Goal: Transaction & Acquisition: Download file/media

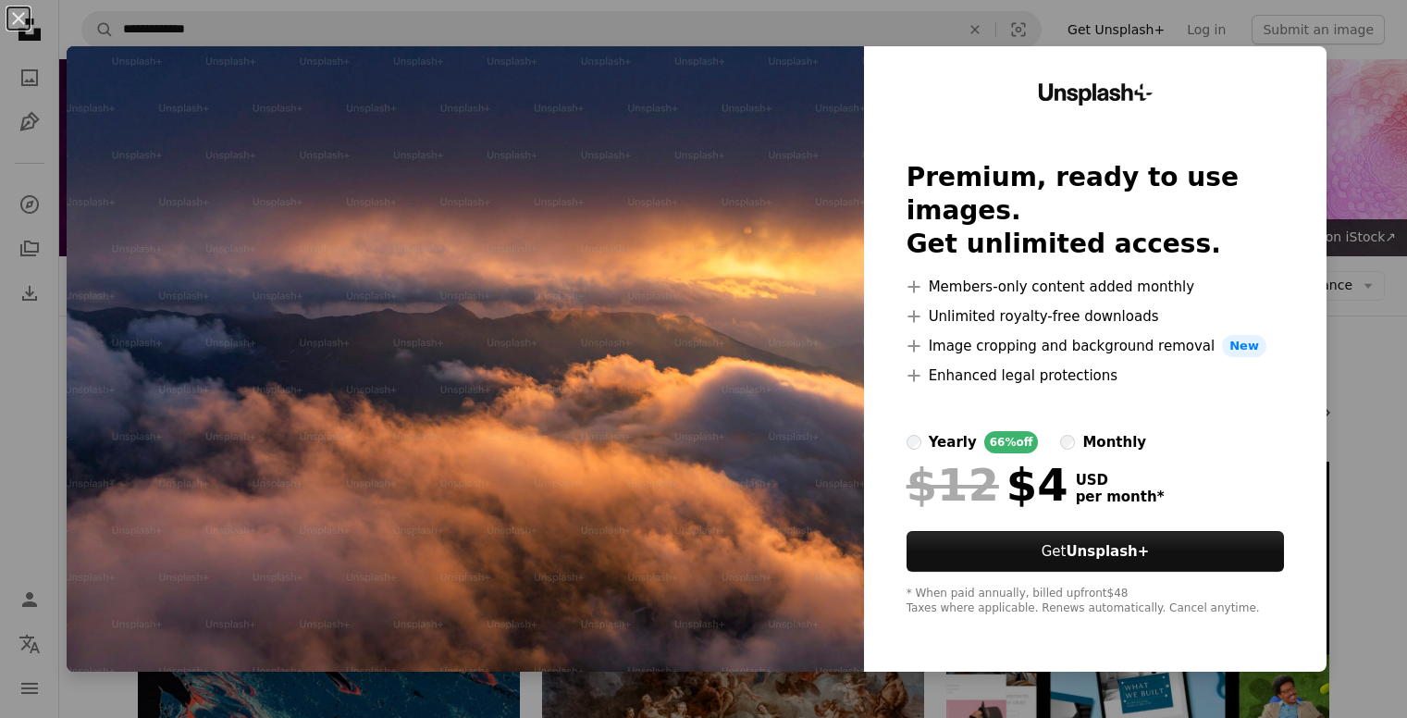
scroll to position [1539, 0]
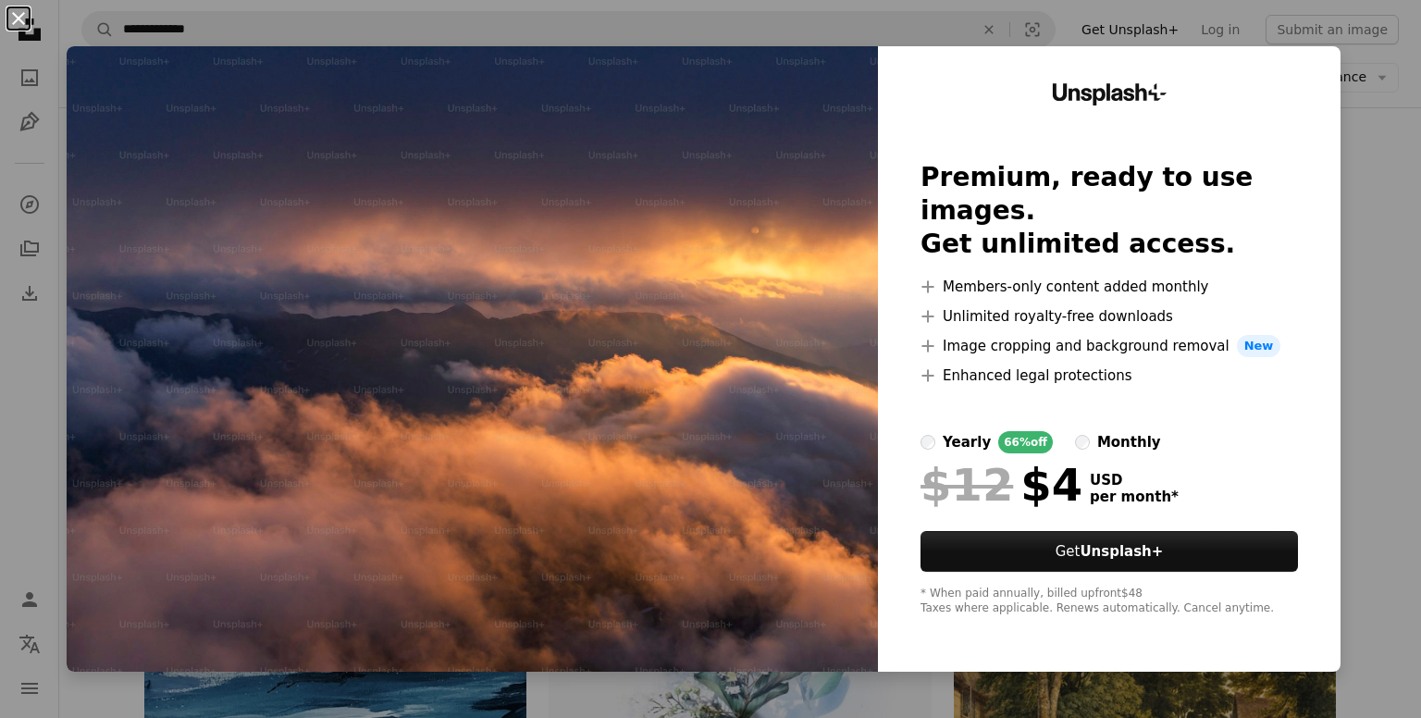
click at [16, 13] on button "An X shape" at bounding box center [18, 18] width 22 height 22
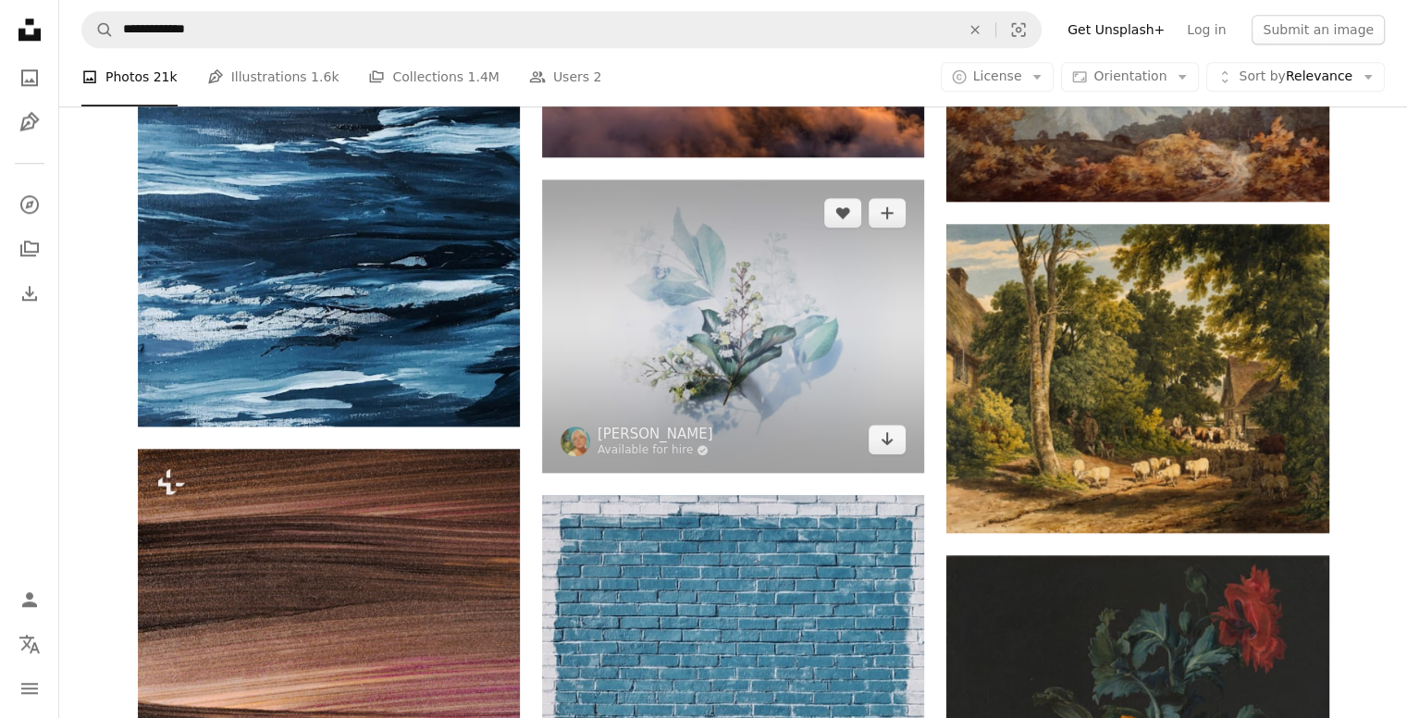
scroll to position [1860, 0]
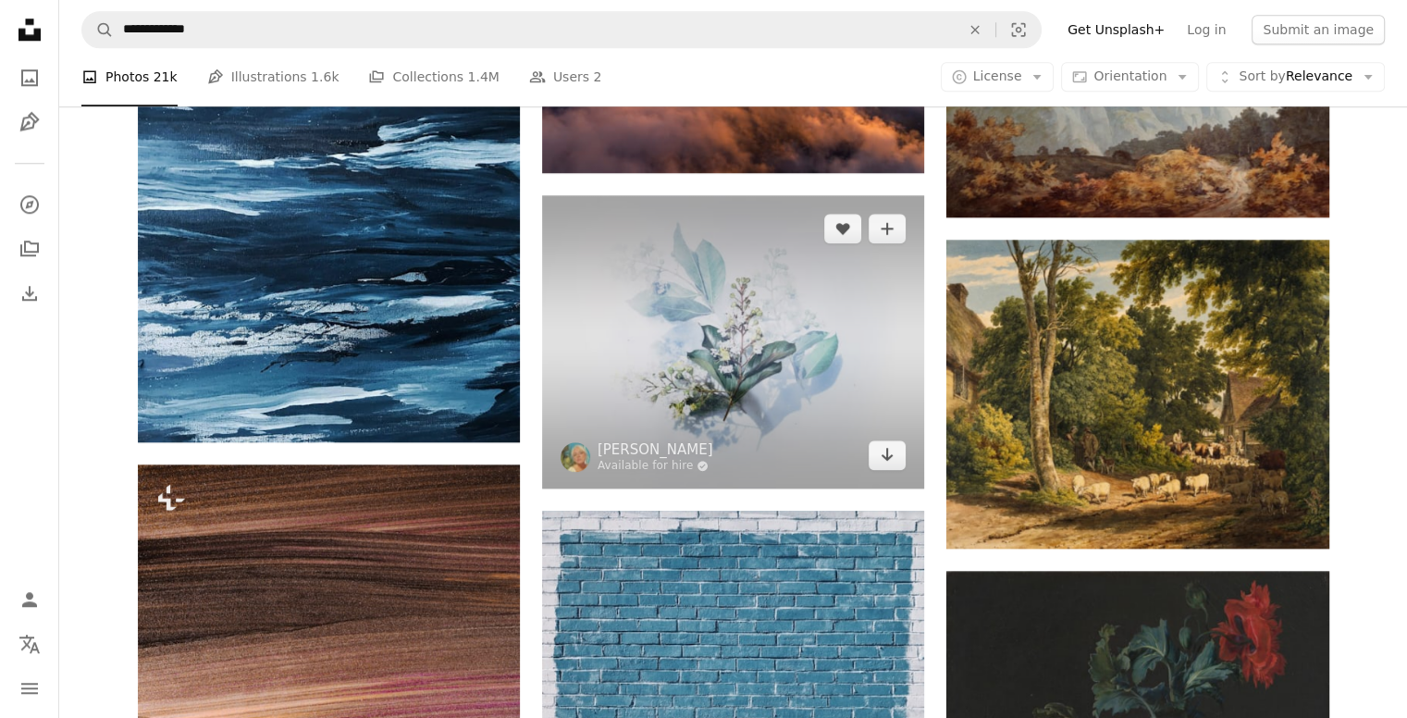
click at [923, 323] on img at bounding box center [733, 341] width 382 height 293
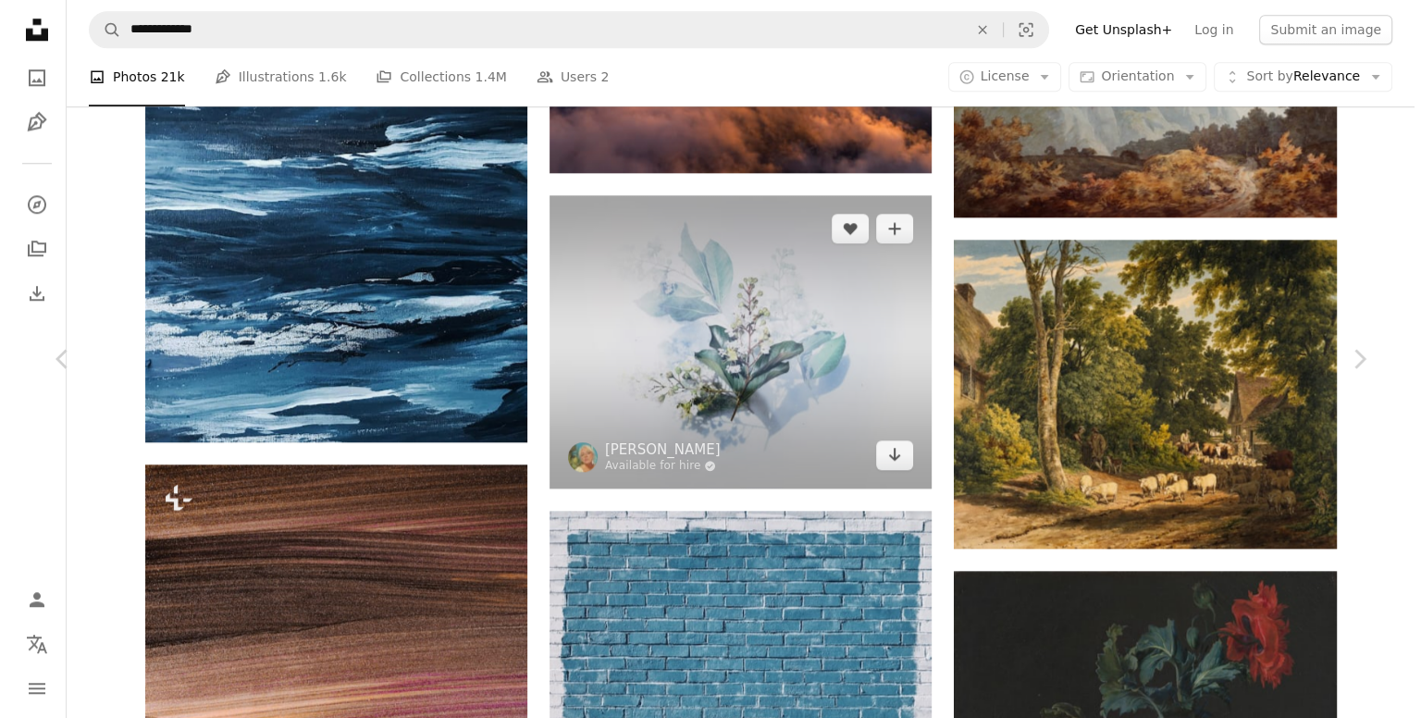
scroll to position [1838, 0]
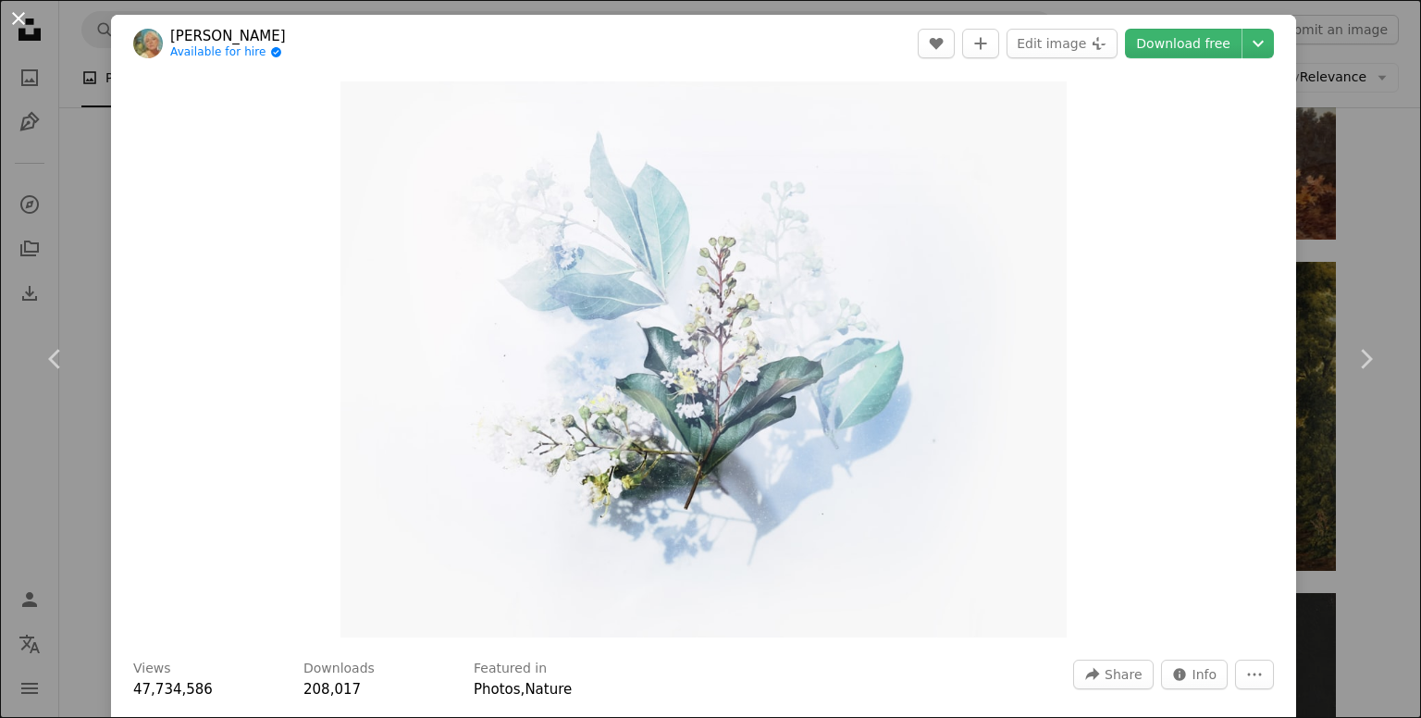
click at [17, 26] on button "An X shape" at bounding box center [18, 18] width 22 height 22
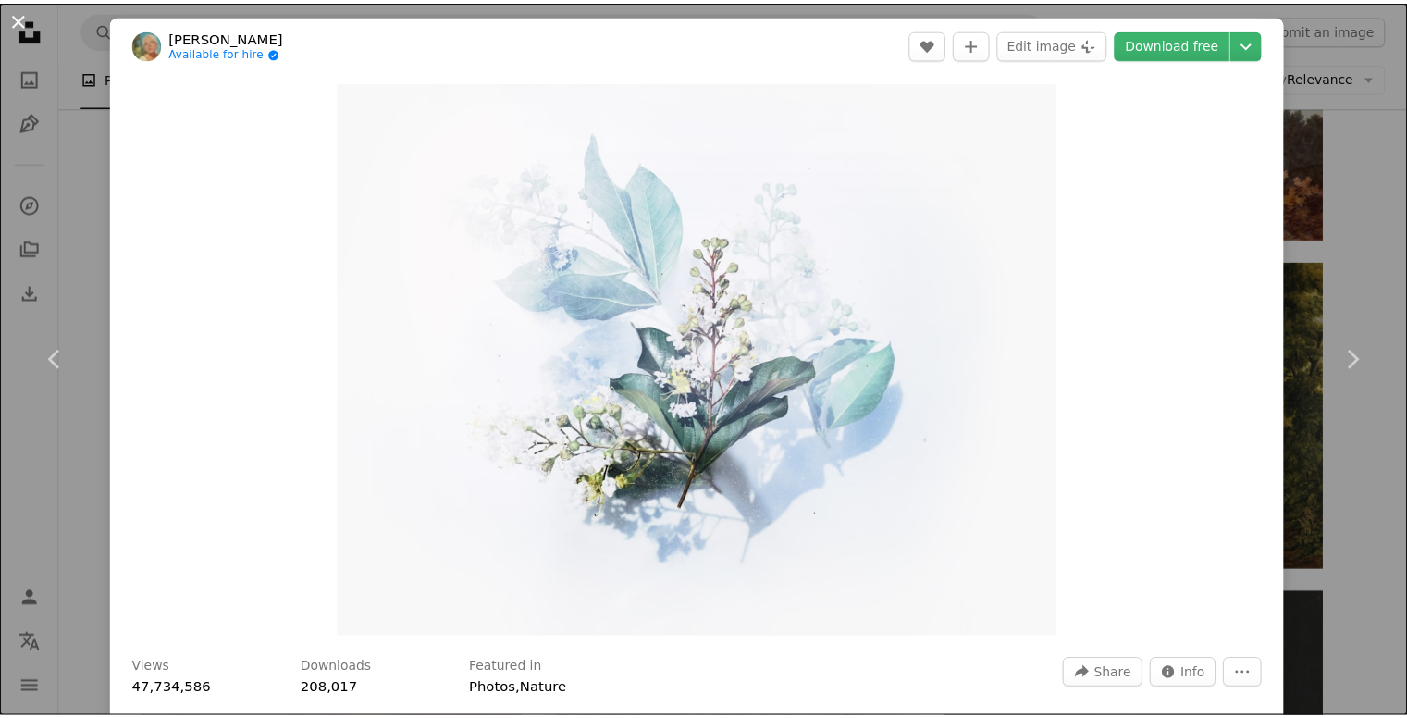
scroll to position [1858, 0]
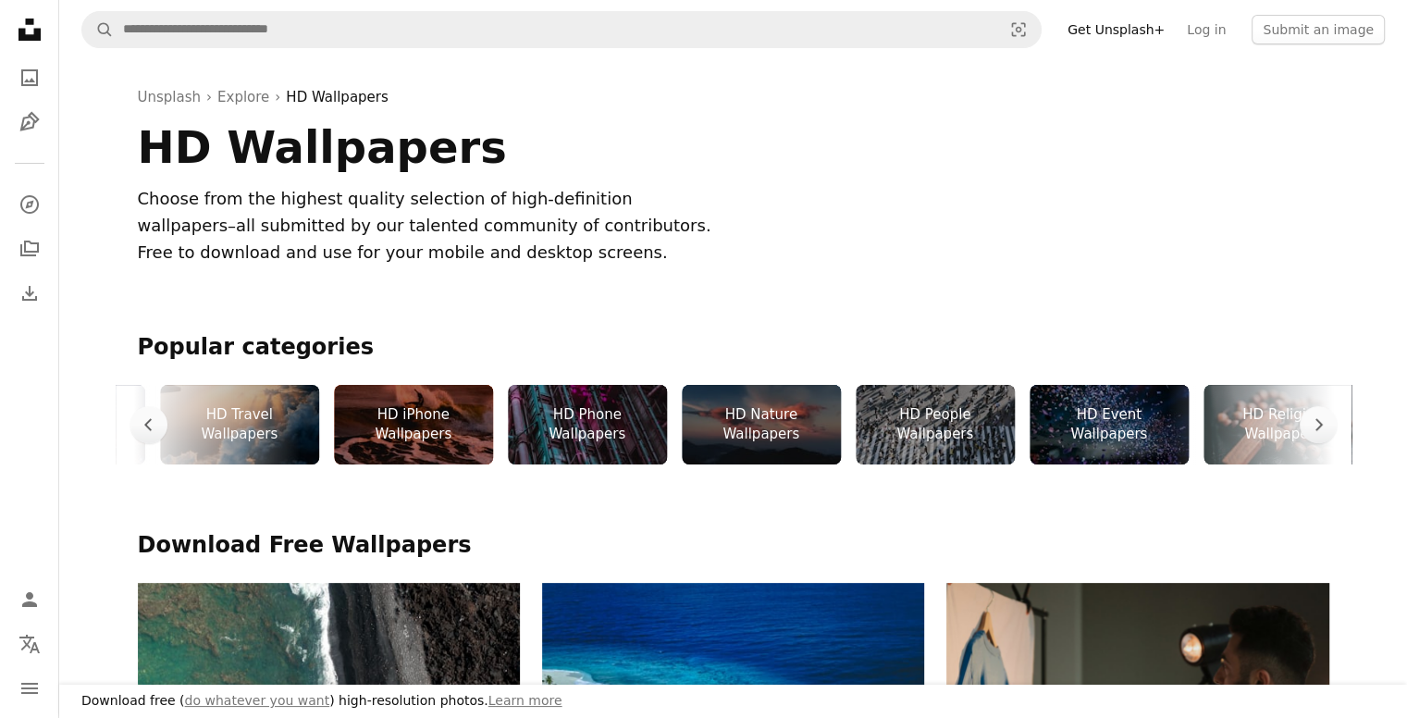
scroll to position [0, 2245]
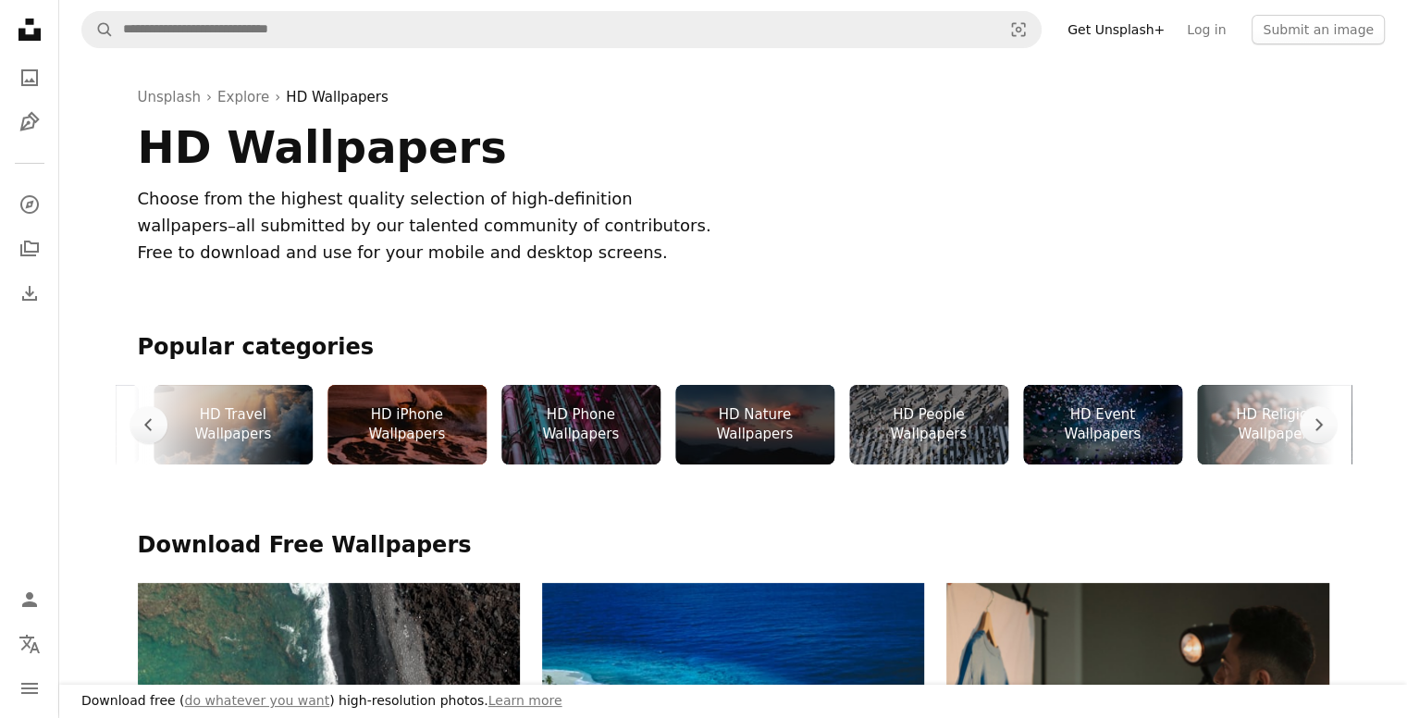
click at [793, 423] on div "HD Nature Wallpapers" at bounding box center [754, 425] width 159 height 80
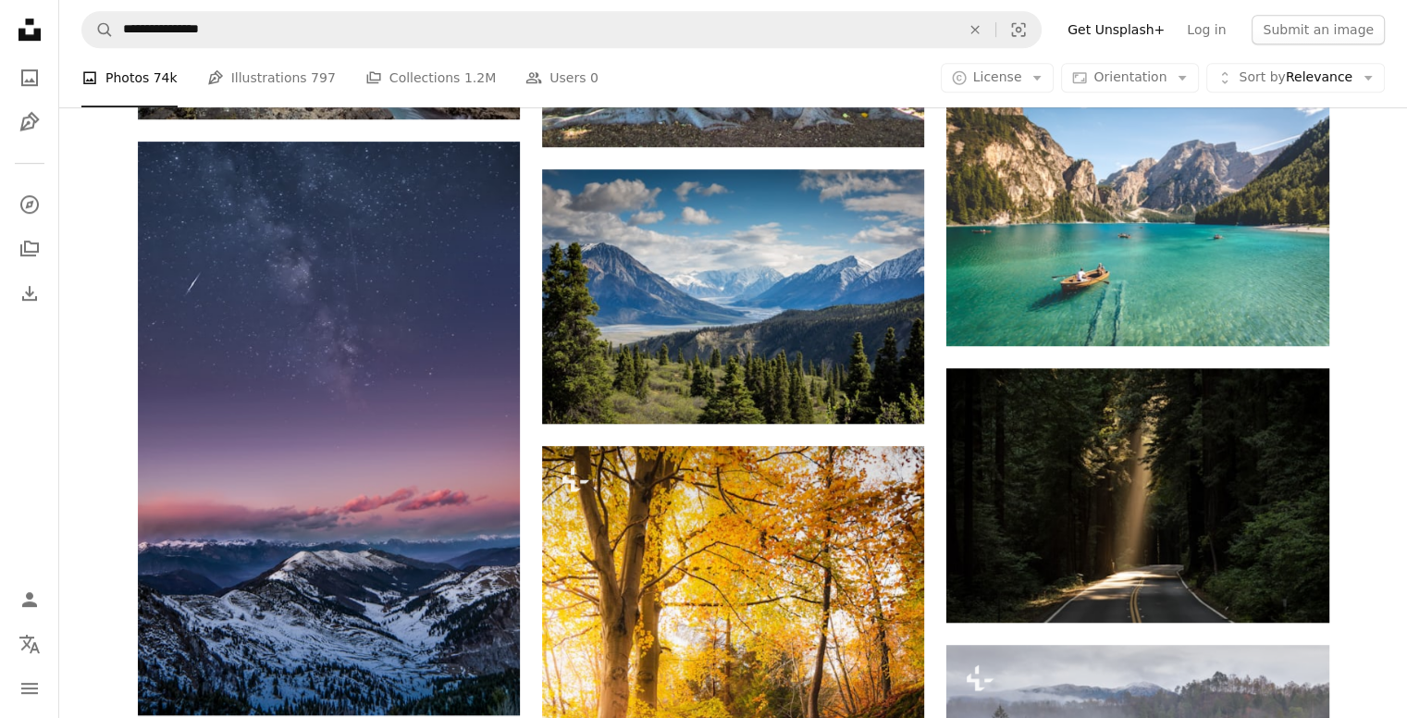
scroll to position [1165, 0]
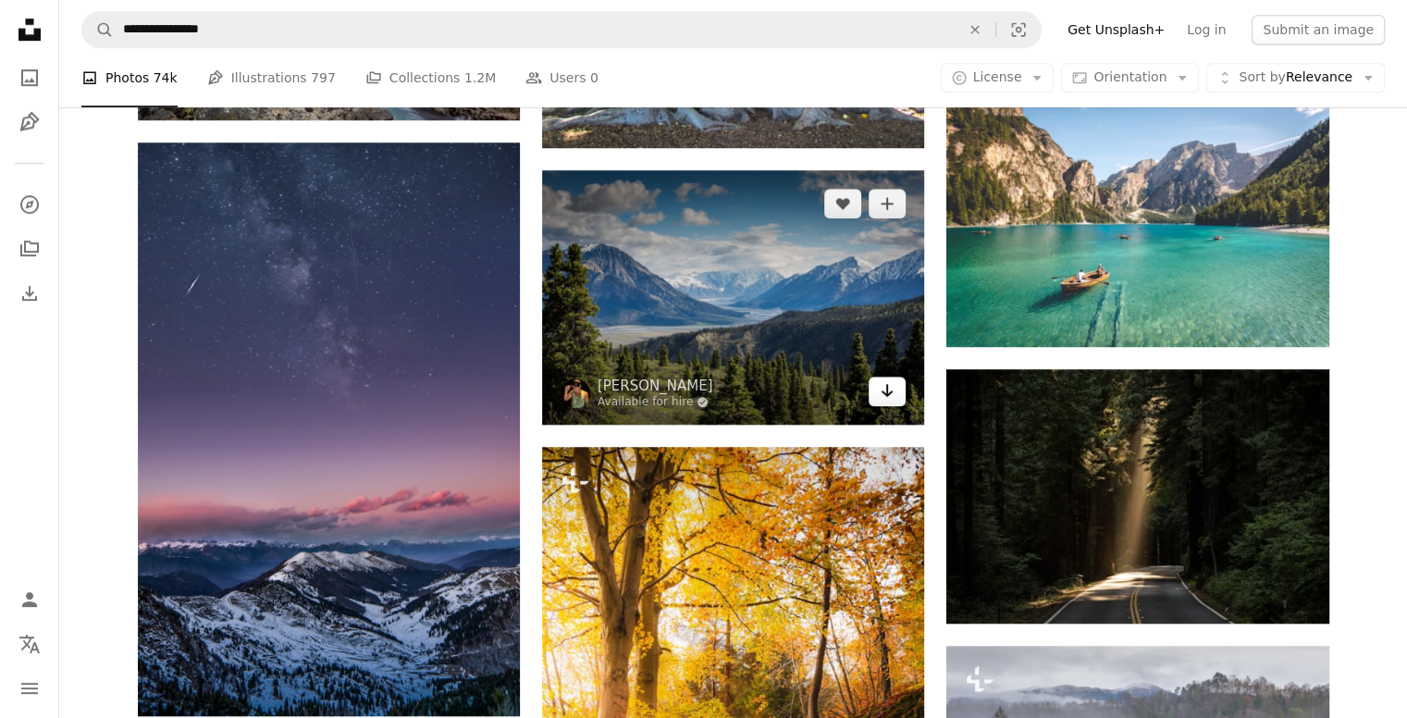
click at [895, 389] on link "Arrow pointing down" at bounding box center [887, 392] width 37 height 30
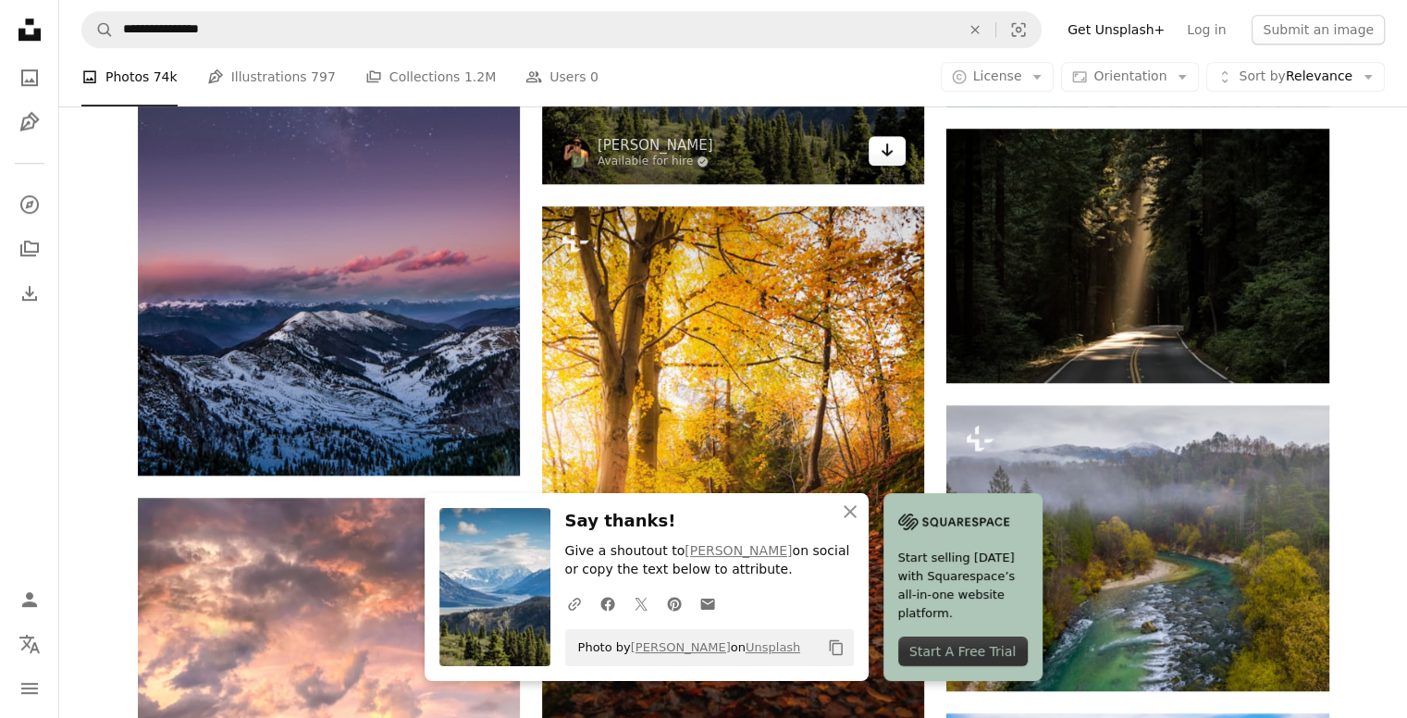
scroll to position [1421, 0]
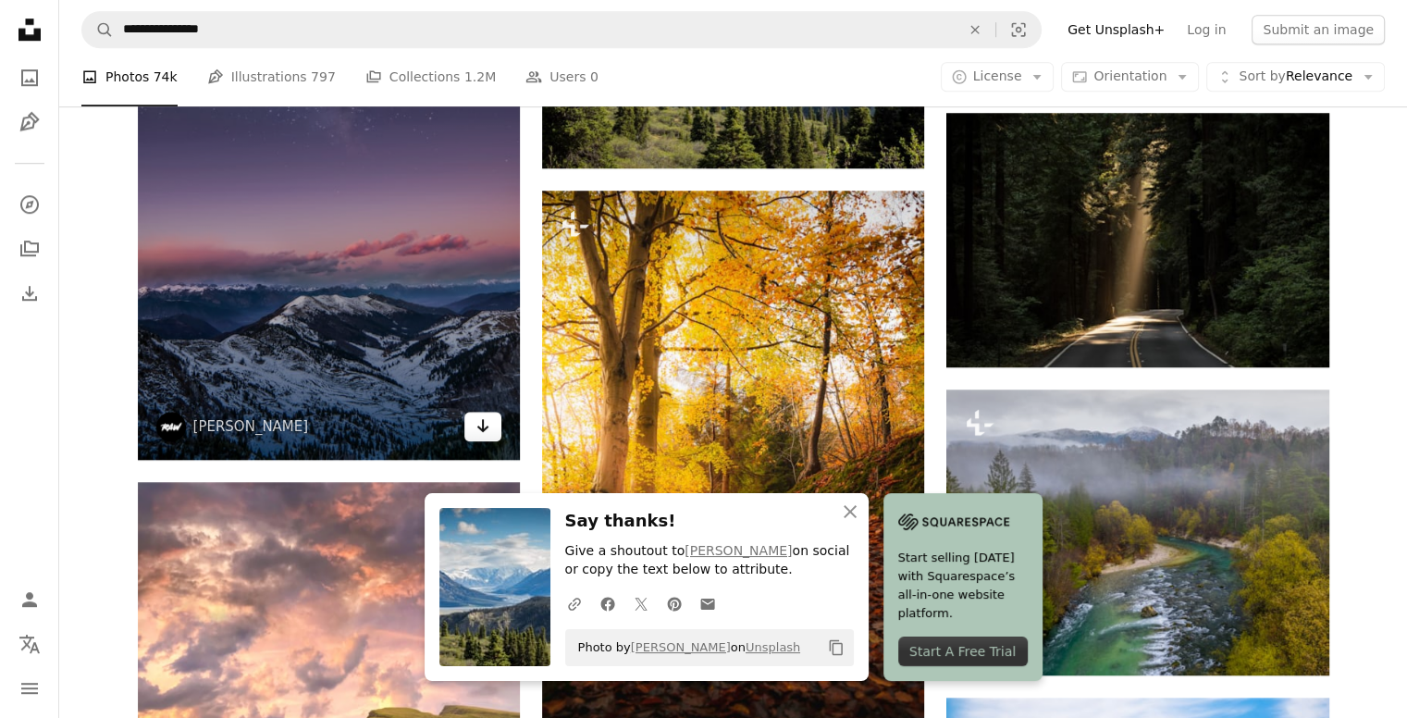
click at [489, 430] on icon "Arrow pointing down" at bounding box center [482, 425] width 15 height 22
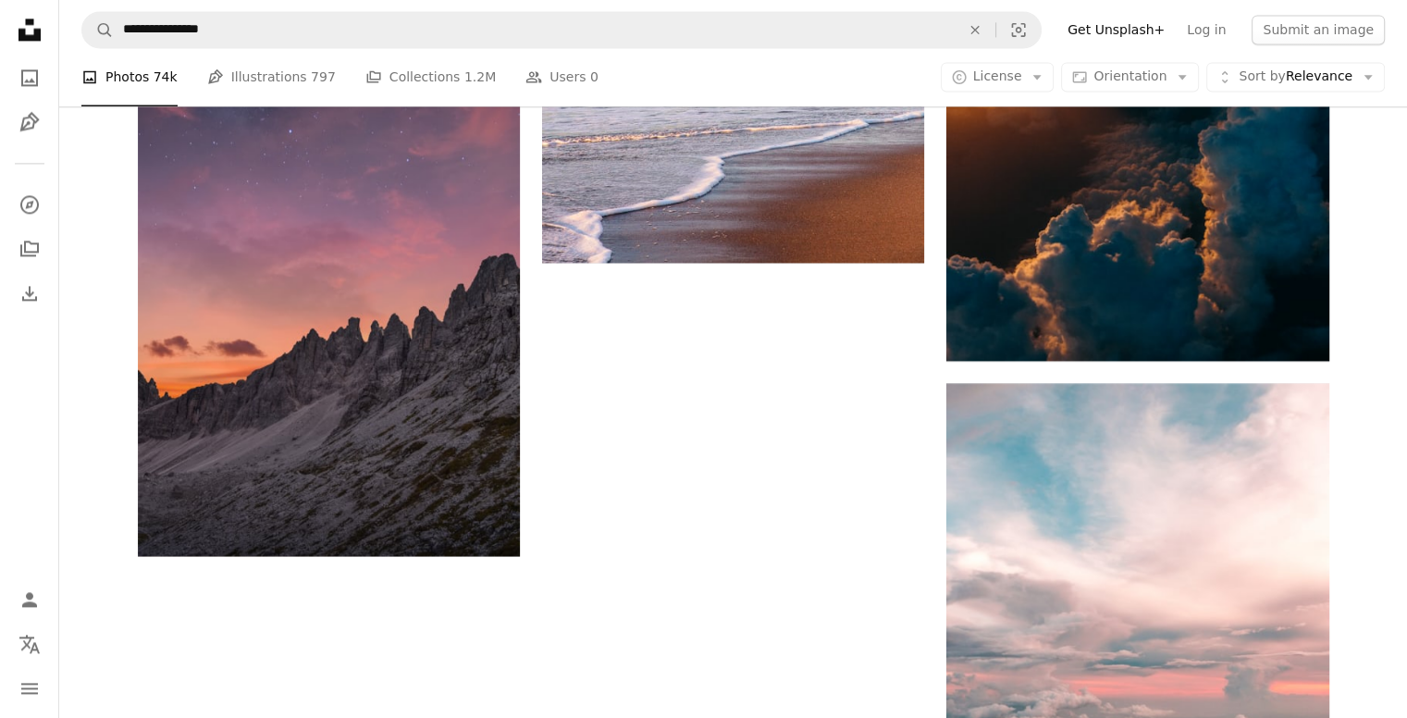
scroll to position [2794, 0]
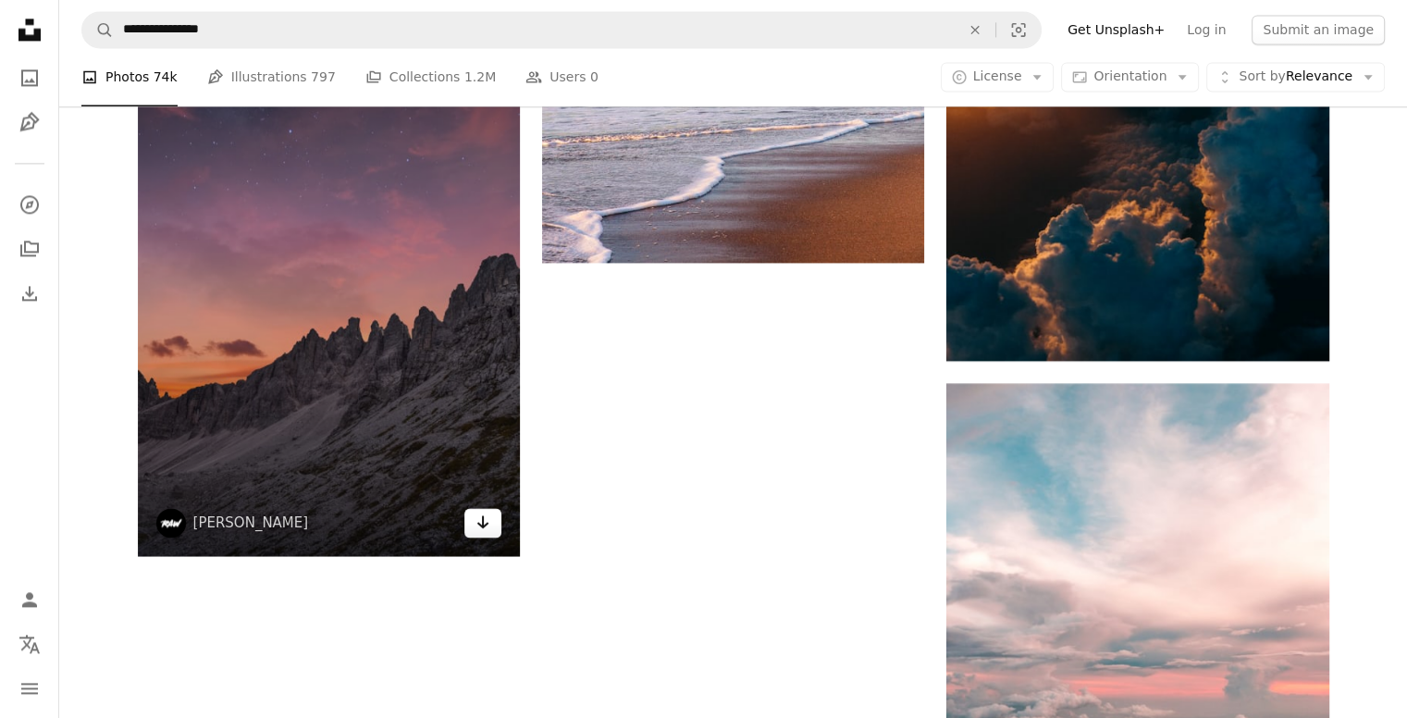
click at [492, 526] on link "Arrow pointing down" at bounding box center [482, 523] width 37 height 30
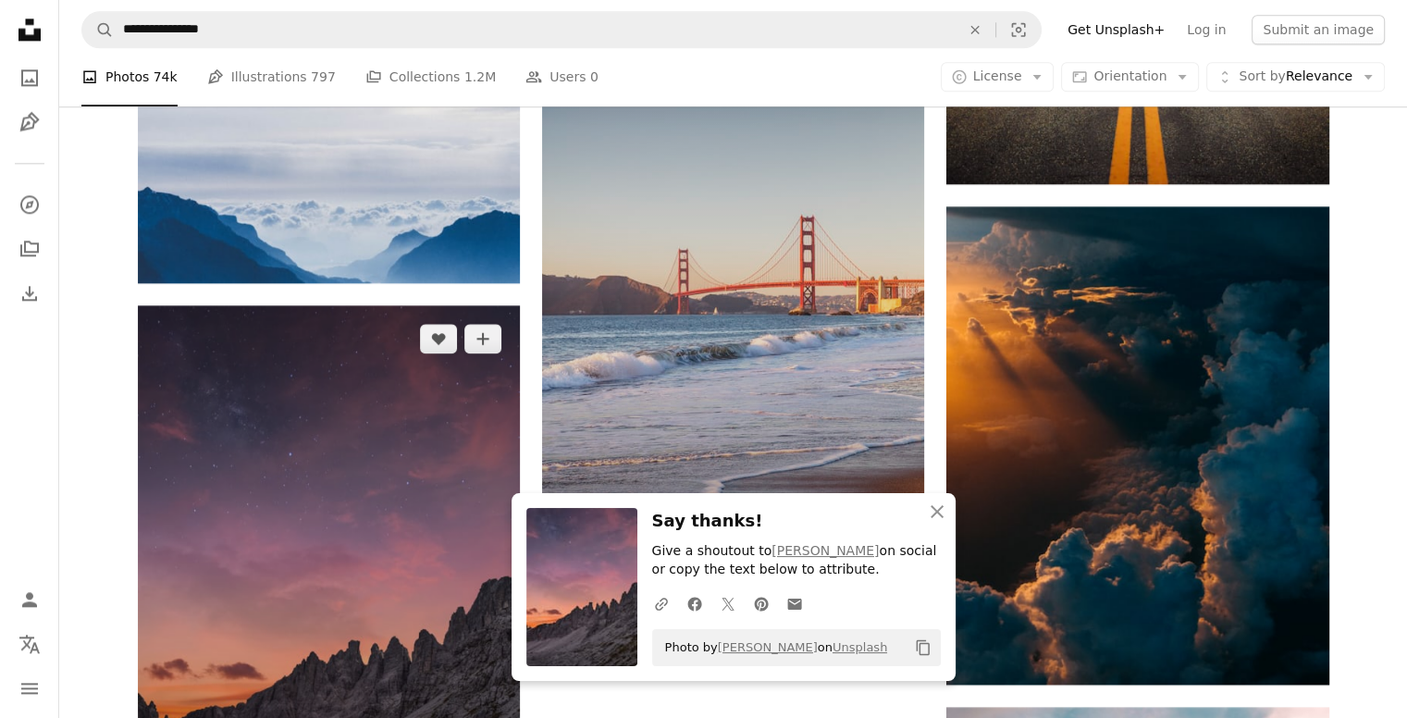
scroll to position [2472, 0]
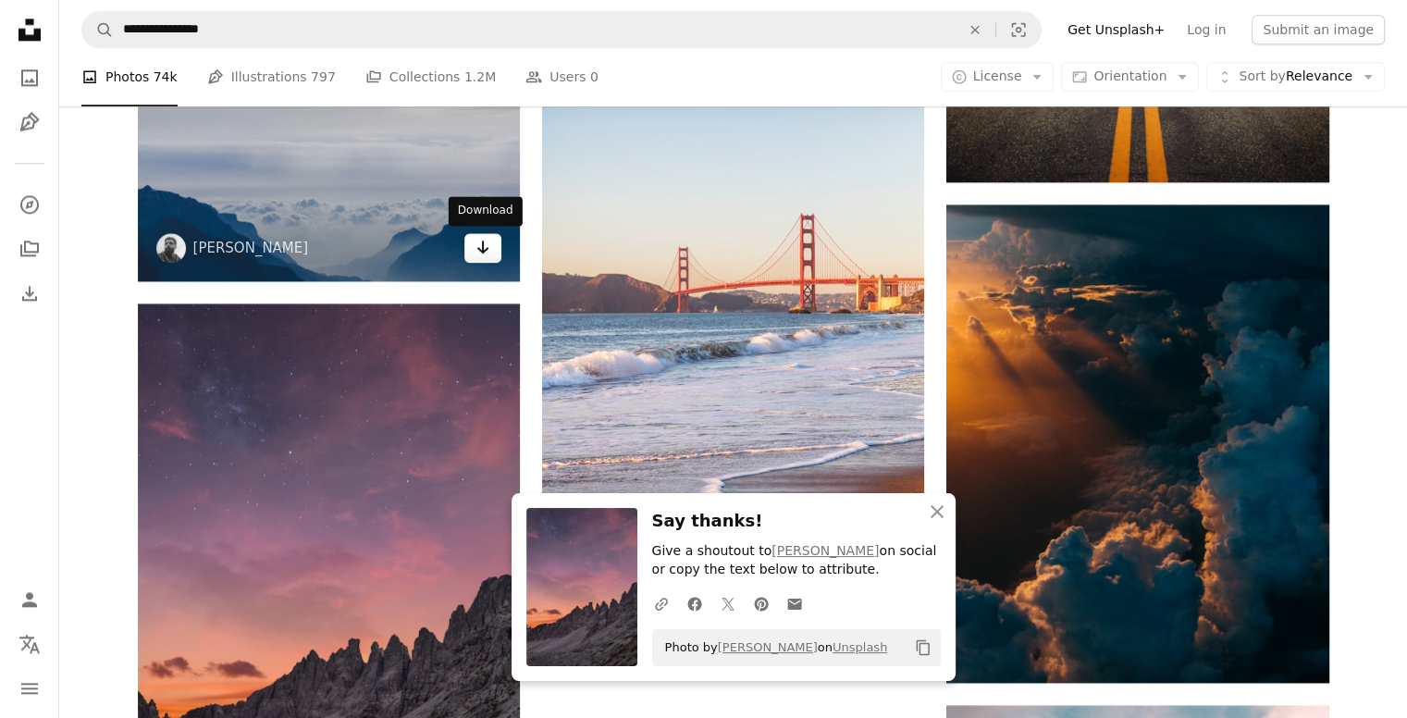
click at [490, 252] on link "Arrow pointing down" at bounding box center [482, 248] width 37 height 30
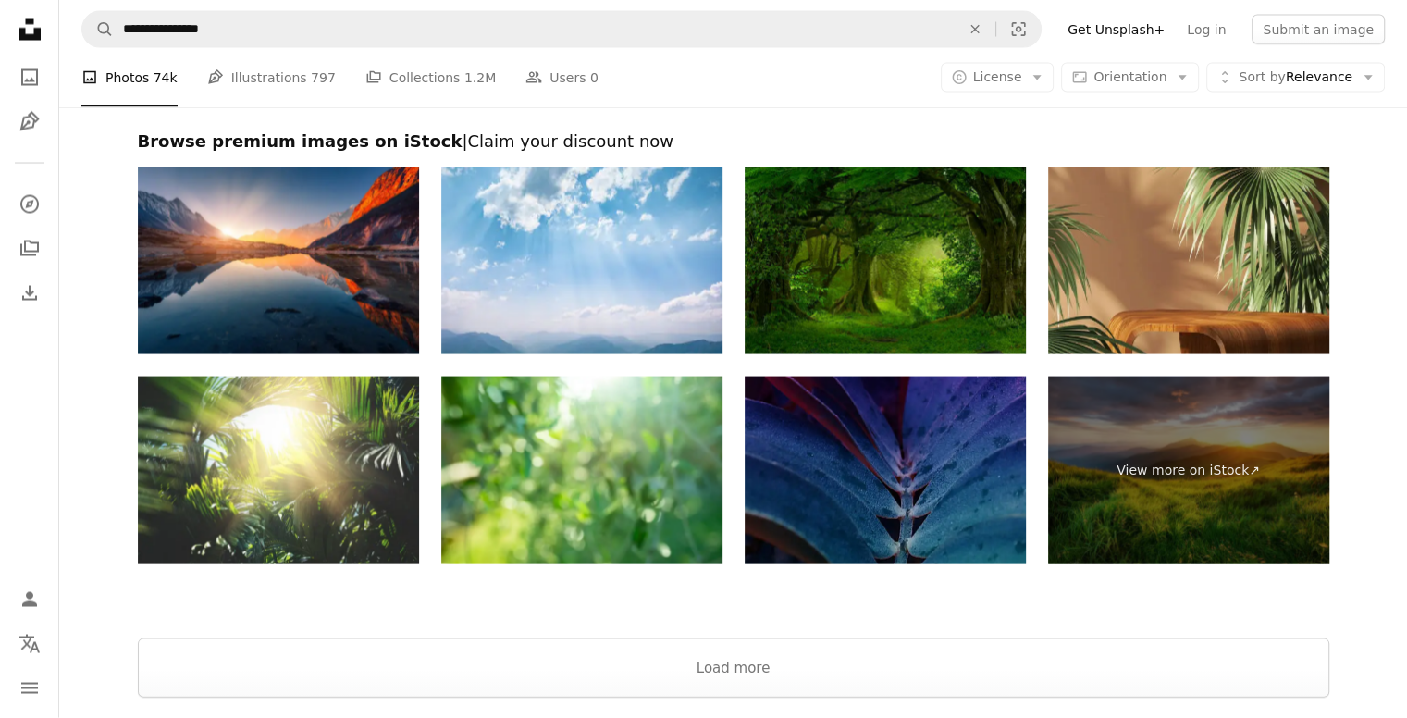
scroll to position [3716, 0]
